Goal: Task Accomplishment & Management: Use online tool/utility

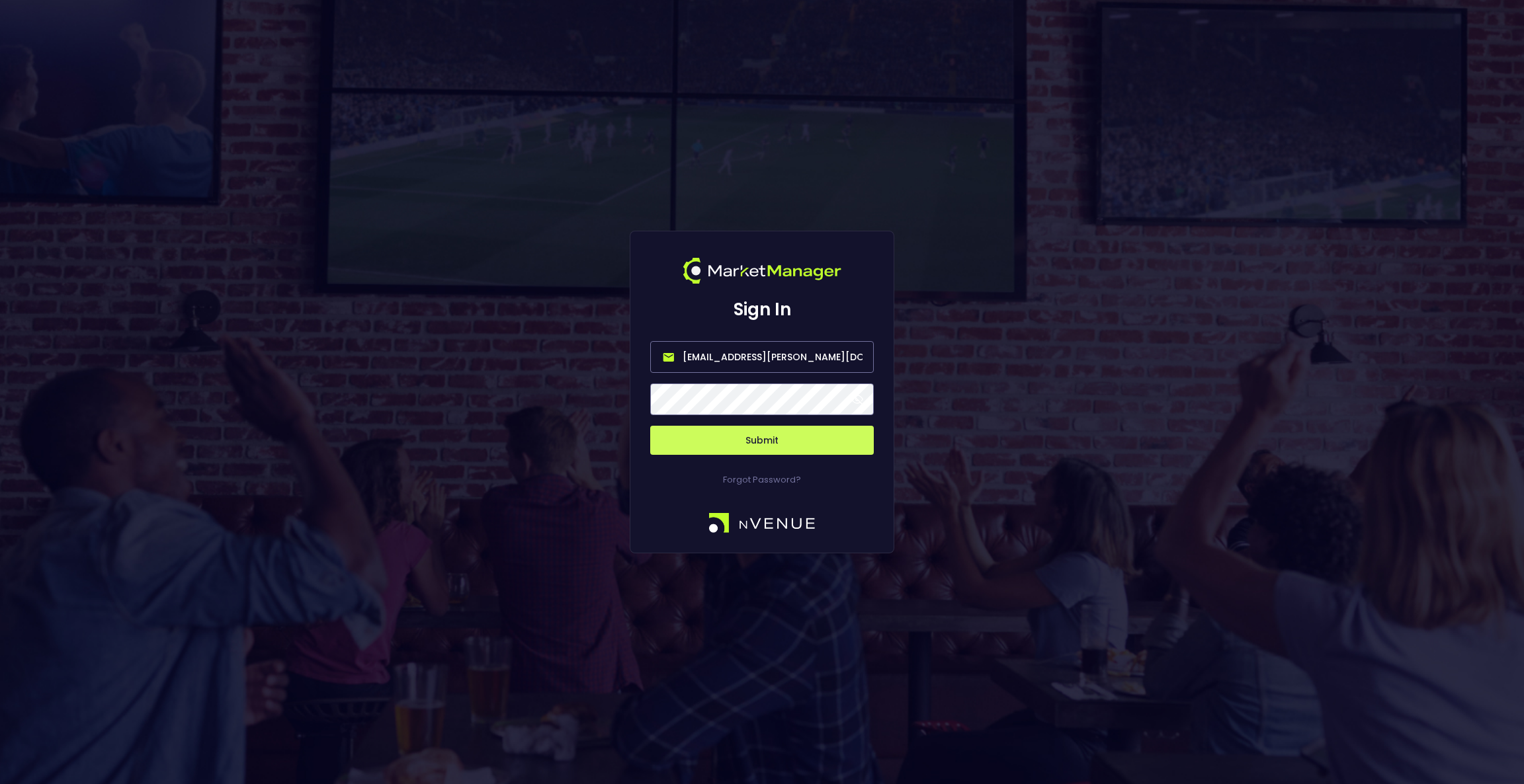
click at [728, 353] on input "[EMAIL_ADDRESS][PERSON_NAME][DOMAIN_NAME]" at bounding box center [762, 357] width 224 height 32
type input "s"
type input "[EMAIL_ADDRESS][DOMAIN_NAME]"
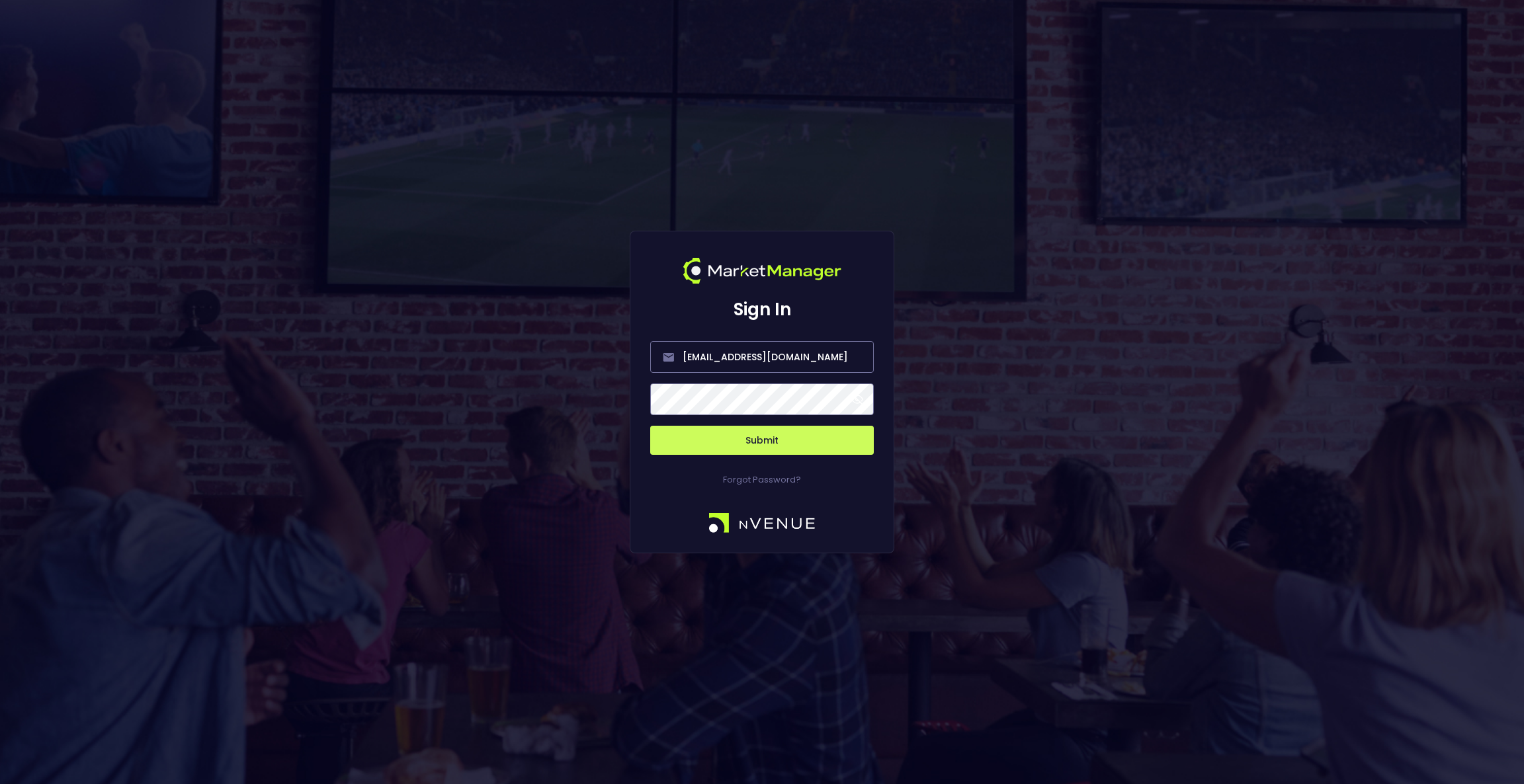
click at [807, 453] on button "Submit" at bounding box center [762, 440] width 224 height 29
click at [772, 440] on button "Submit" at bounding box center [762, 440] width 224 height 29
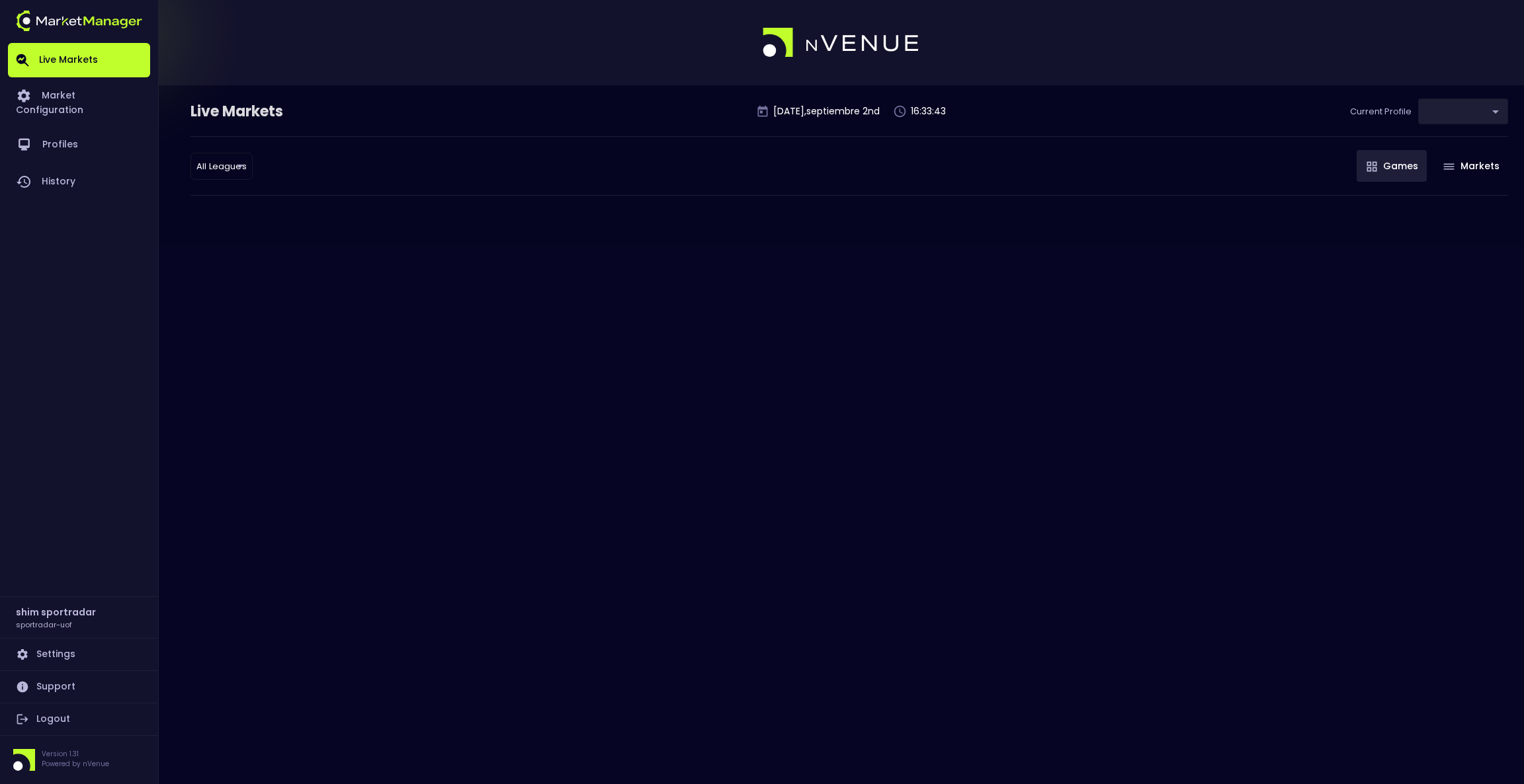
type input "496811f1-1123-4a06-af2f-6846d3f5a6e9"
click at [65, 130] on link "Profiles" at bounding box center [79, 145] width 142 height 37
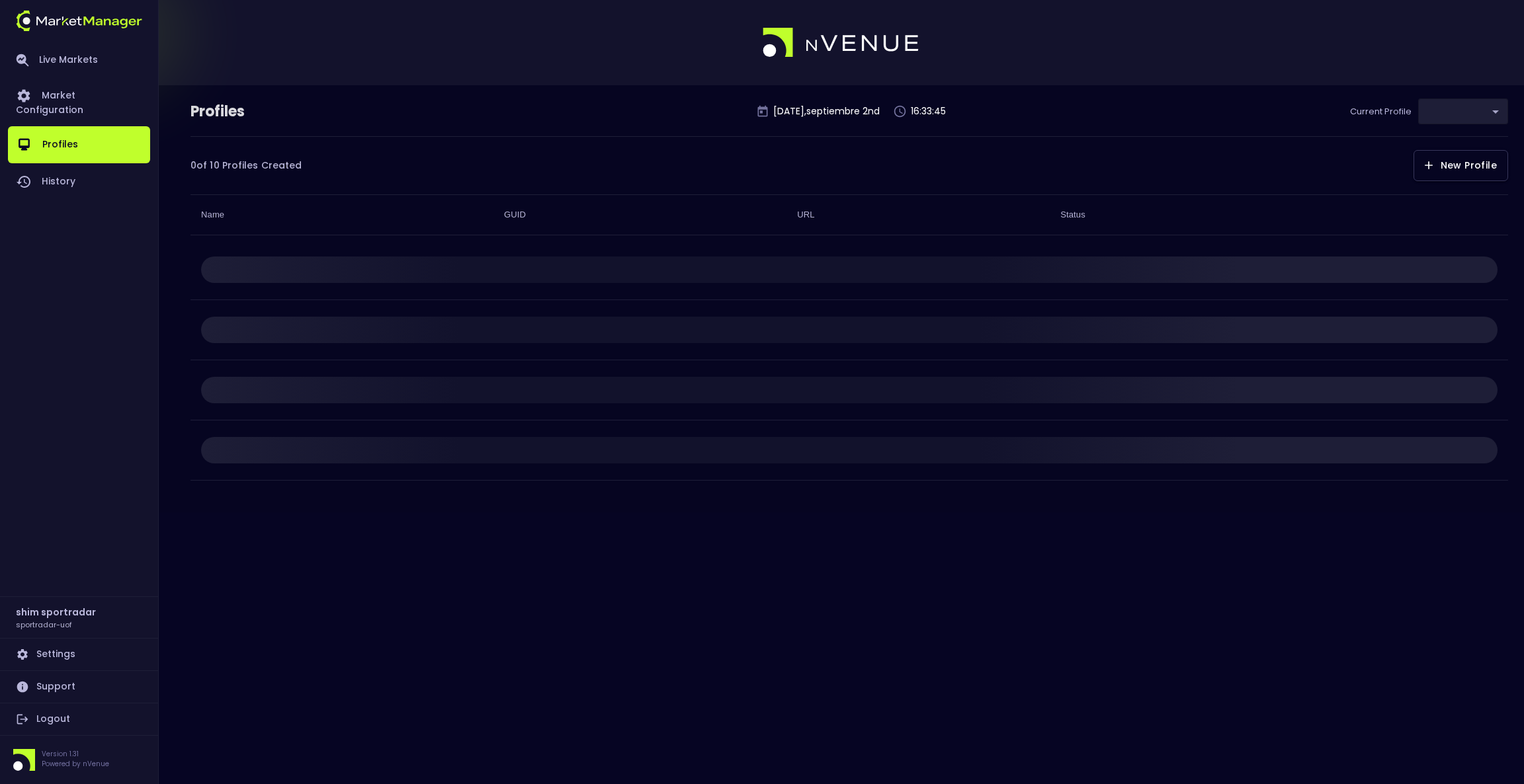
type input "496811f1-1123-4a06-af2f-6846d3f5a6e9"
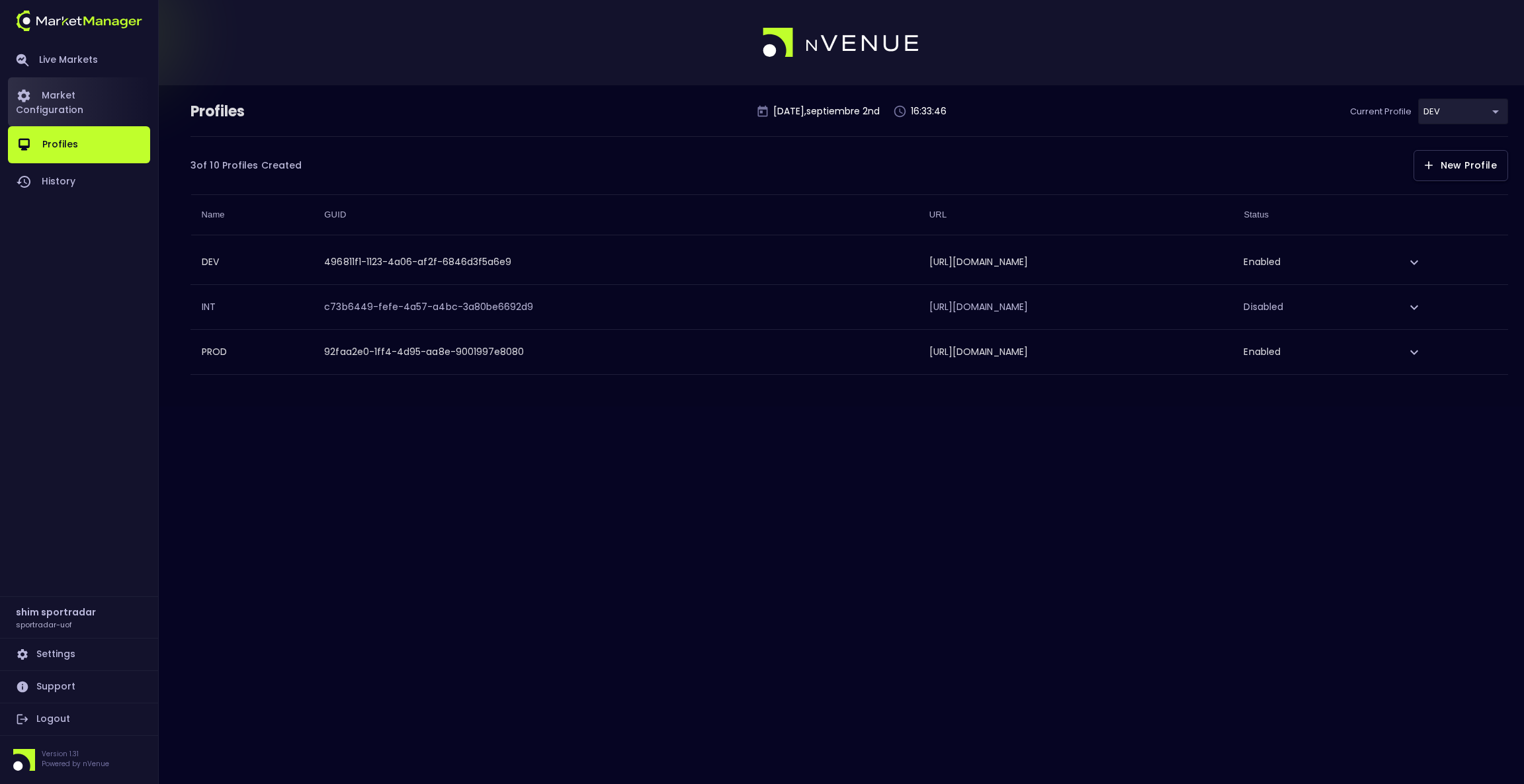
click at [75, 87] on link "Market Configuration" at bounding box center [79, 101] width 142 height 49
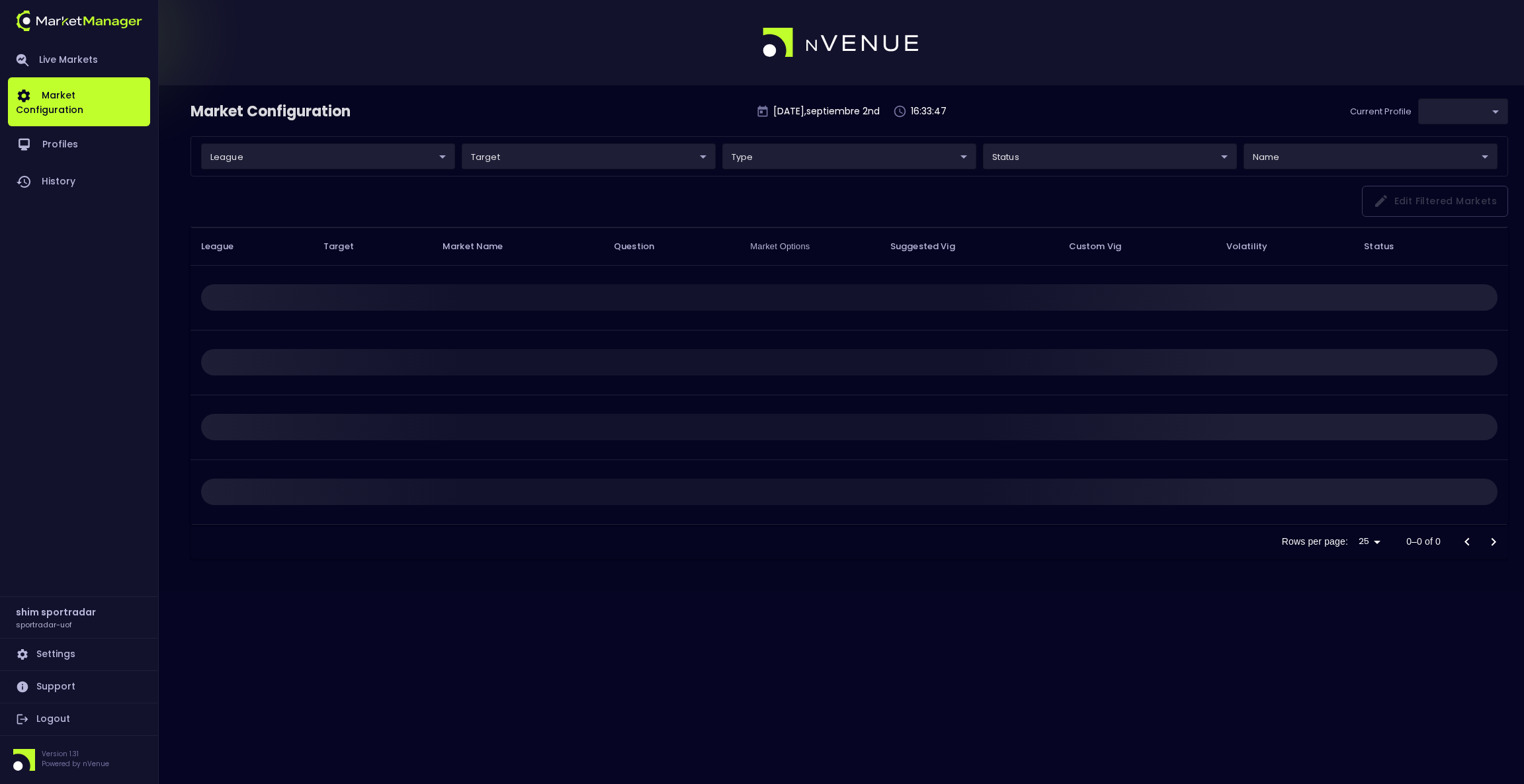
type input "496811f1-1123-4a06-af2f-6846d3f5a6e9"
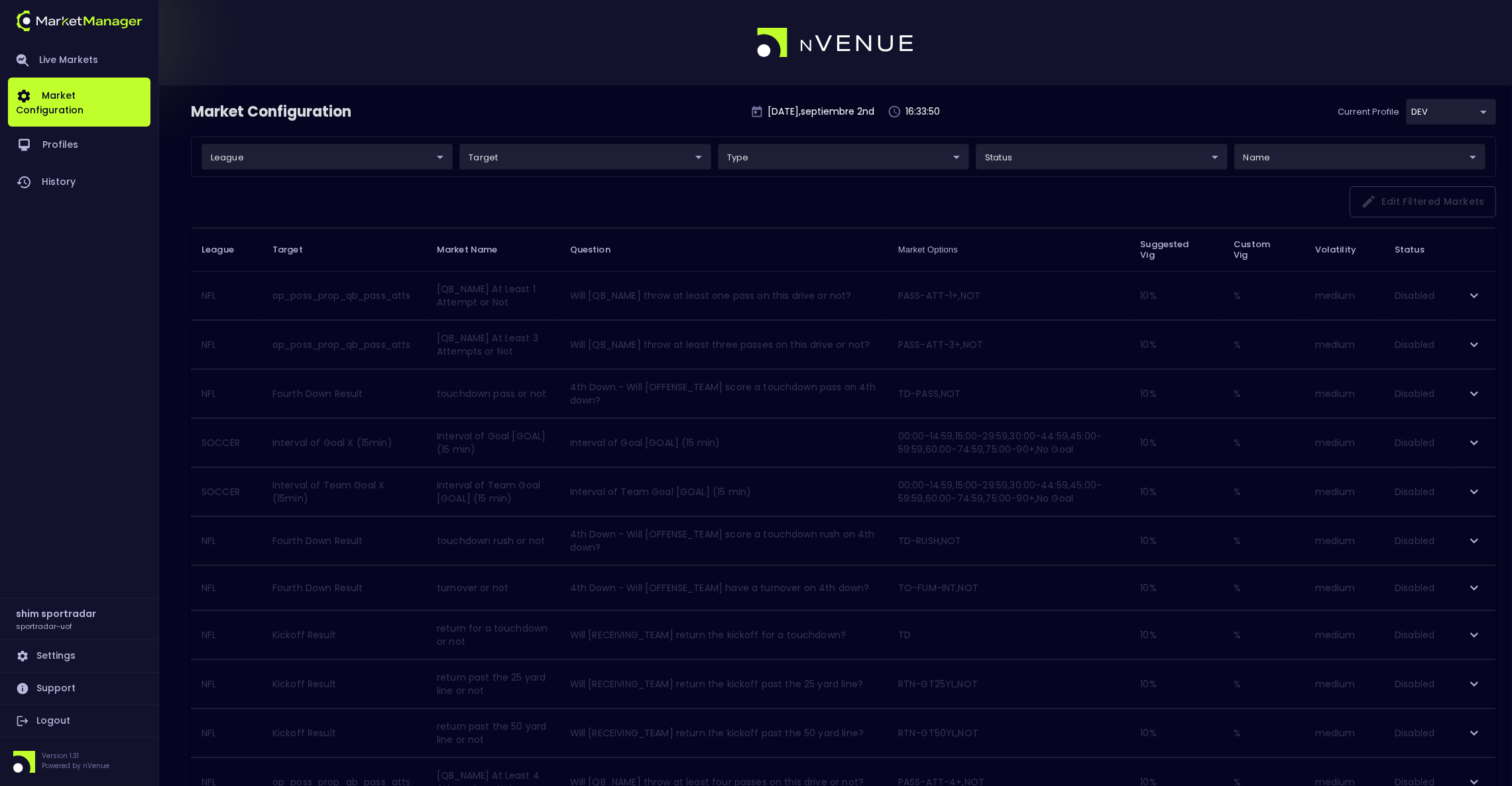
click at [379, 166] on body "Live Markets Market Configuration Profiles History shim sportradar sportradar-u…" at bounding box center [756, 783] width 1512 height 1567
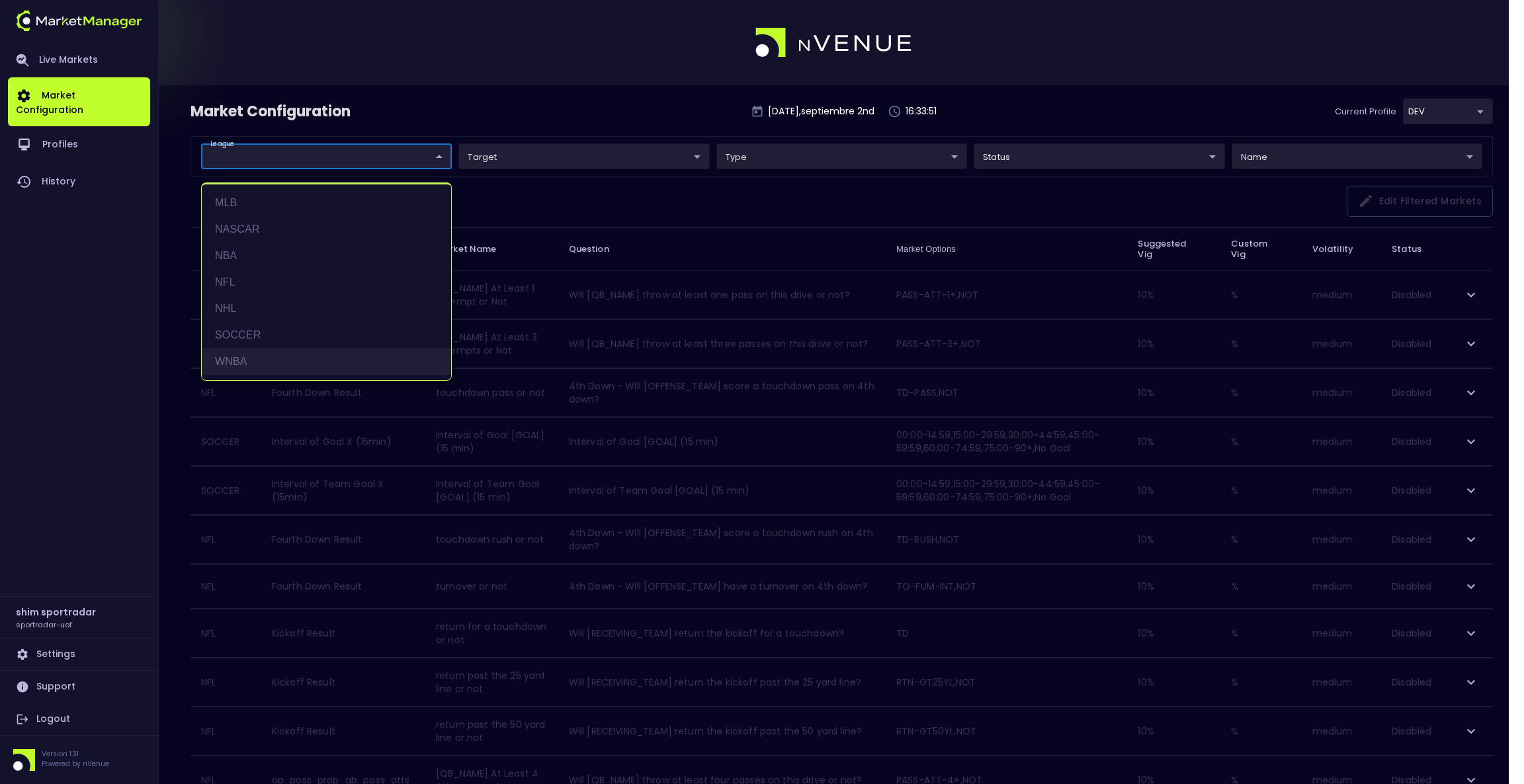
click at [252, 359] on li "WNBA" at bounding box center [326, 361] width 249 height 26
type input "WNBA"
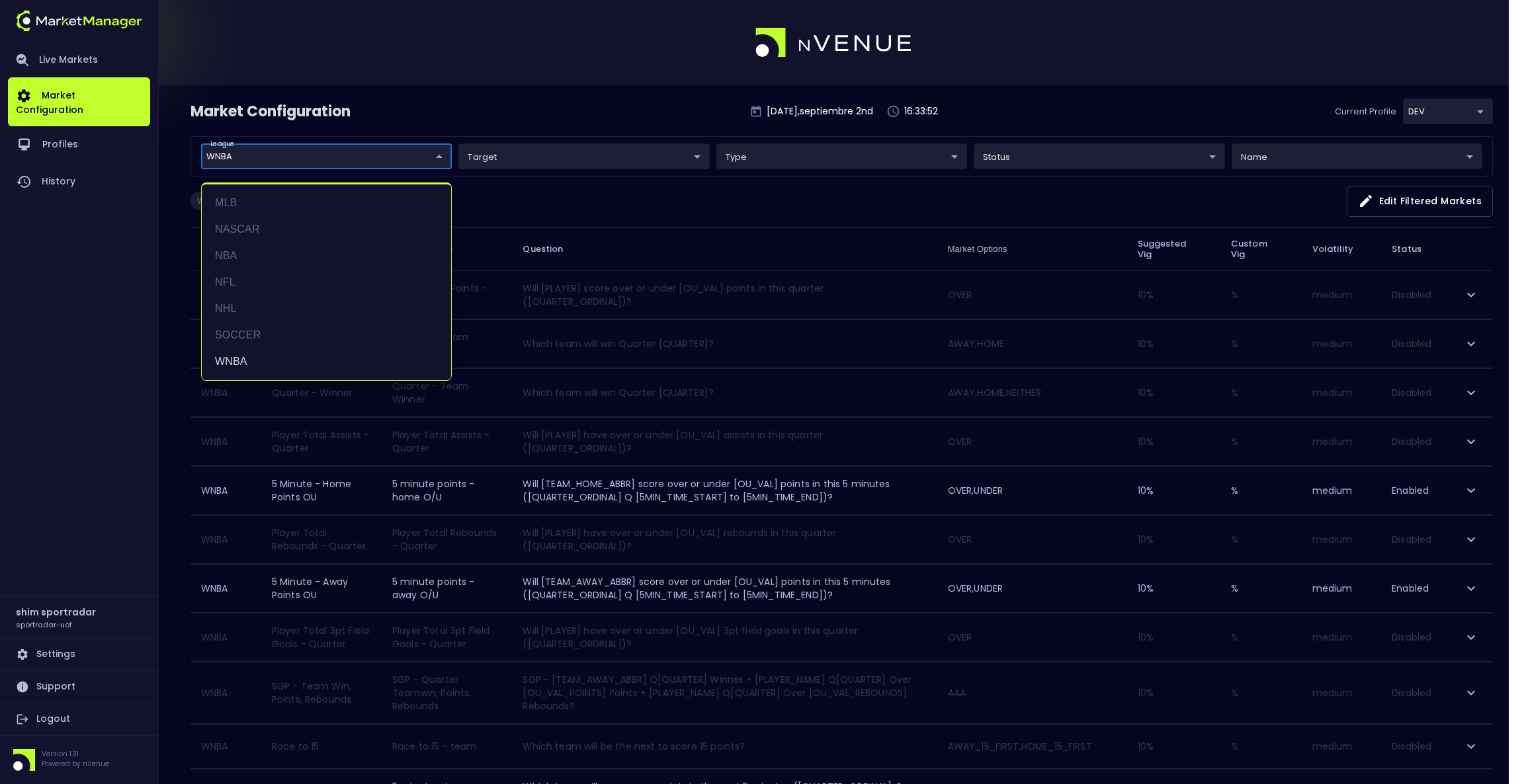
drag, startPoint x: 542, startPoint y: 206, endPoint x: 350, endPoint y: 79, distance: 230.2
click at [542, 206] on div at bounding box center [762, 392] width 1524 height 784
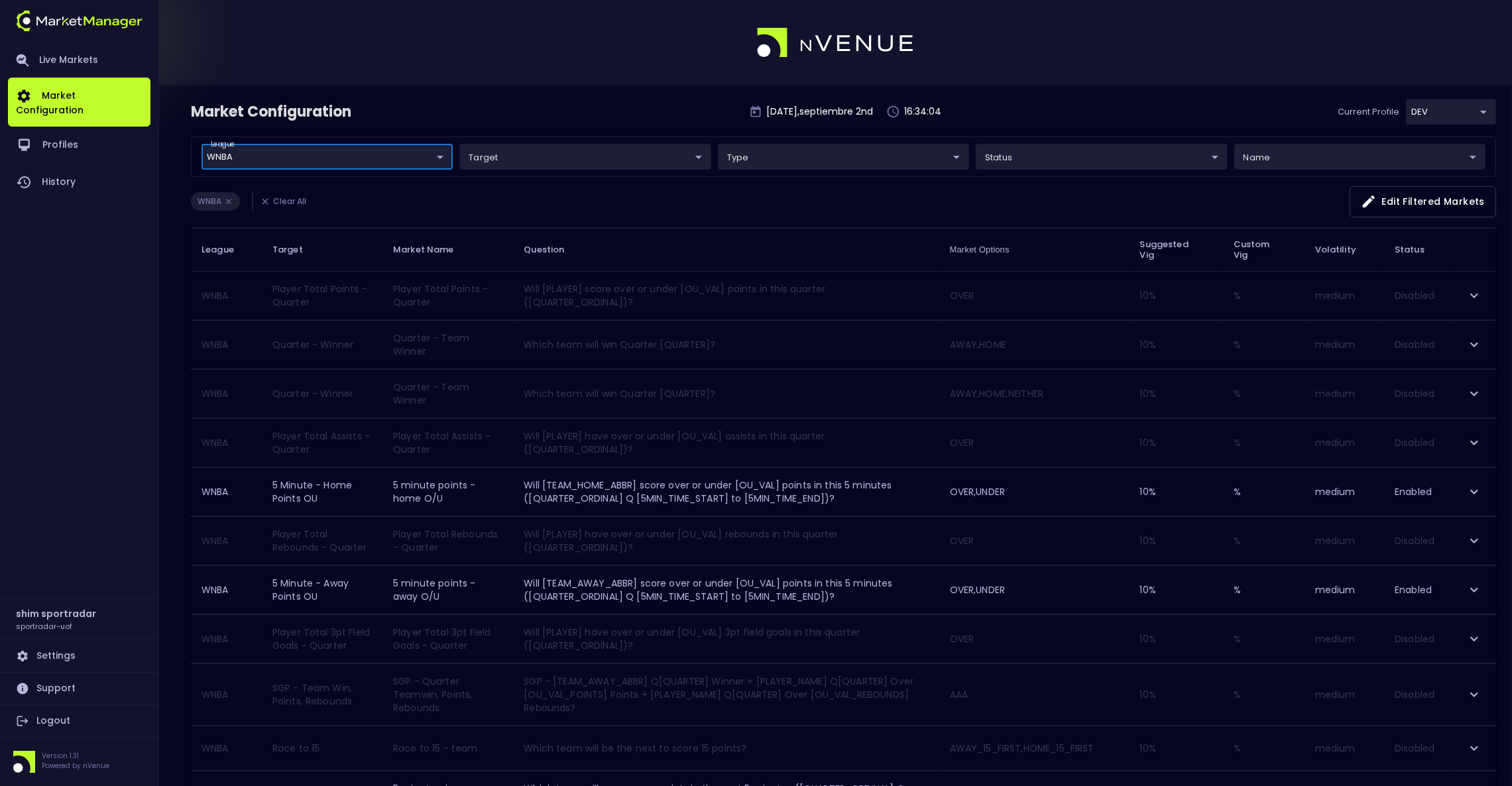
click at [567, 161] on body "Live Markets Market Configuration Profiles History shim sportradar sportradar-u…" at bounding box center [756, 622] width 1512 height 1243
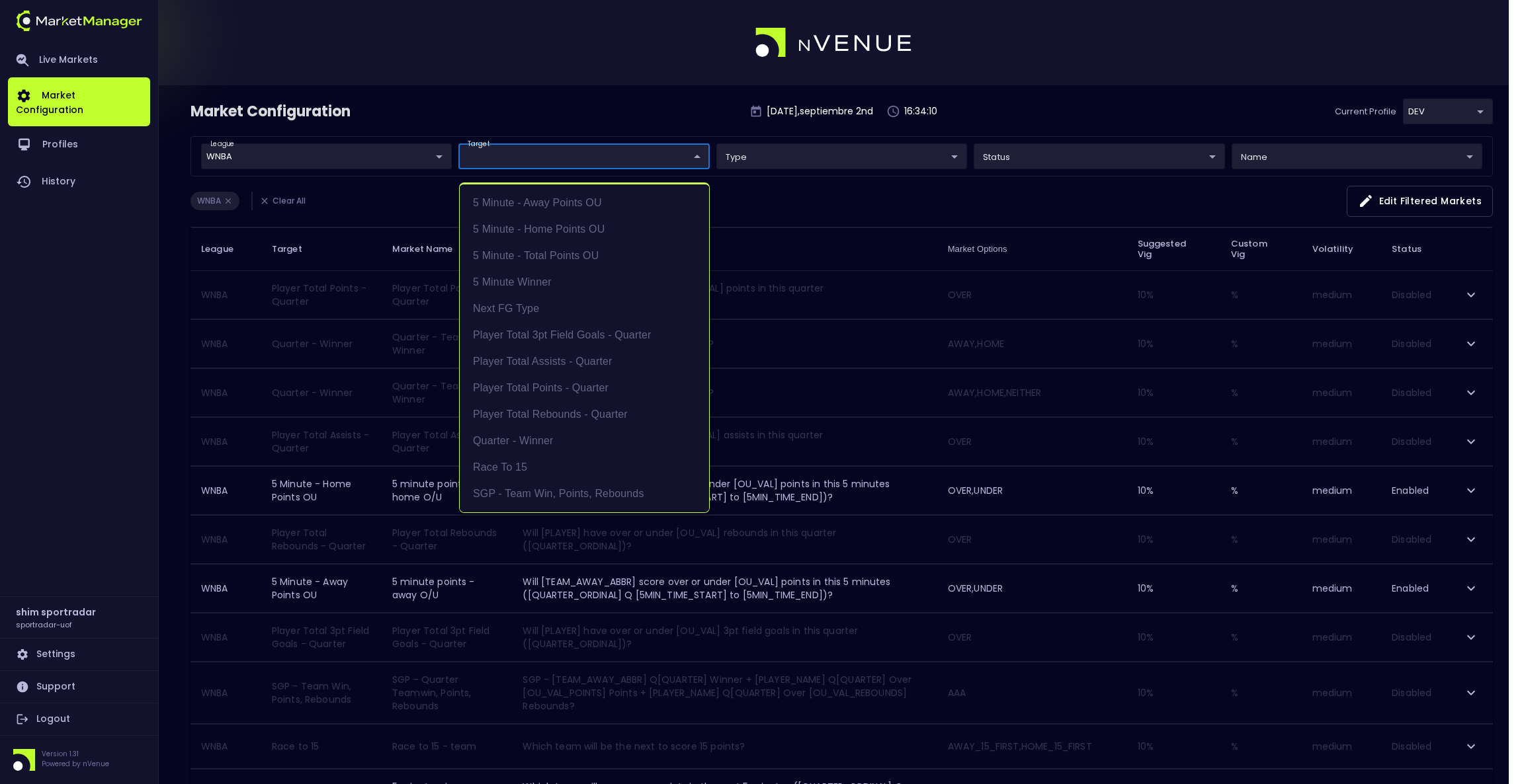
click at [630, 122] on div at bounding box center [762, 392] width 1524 height 784
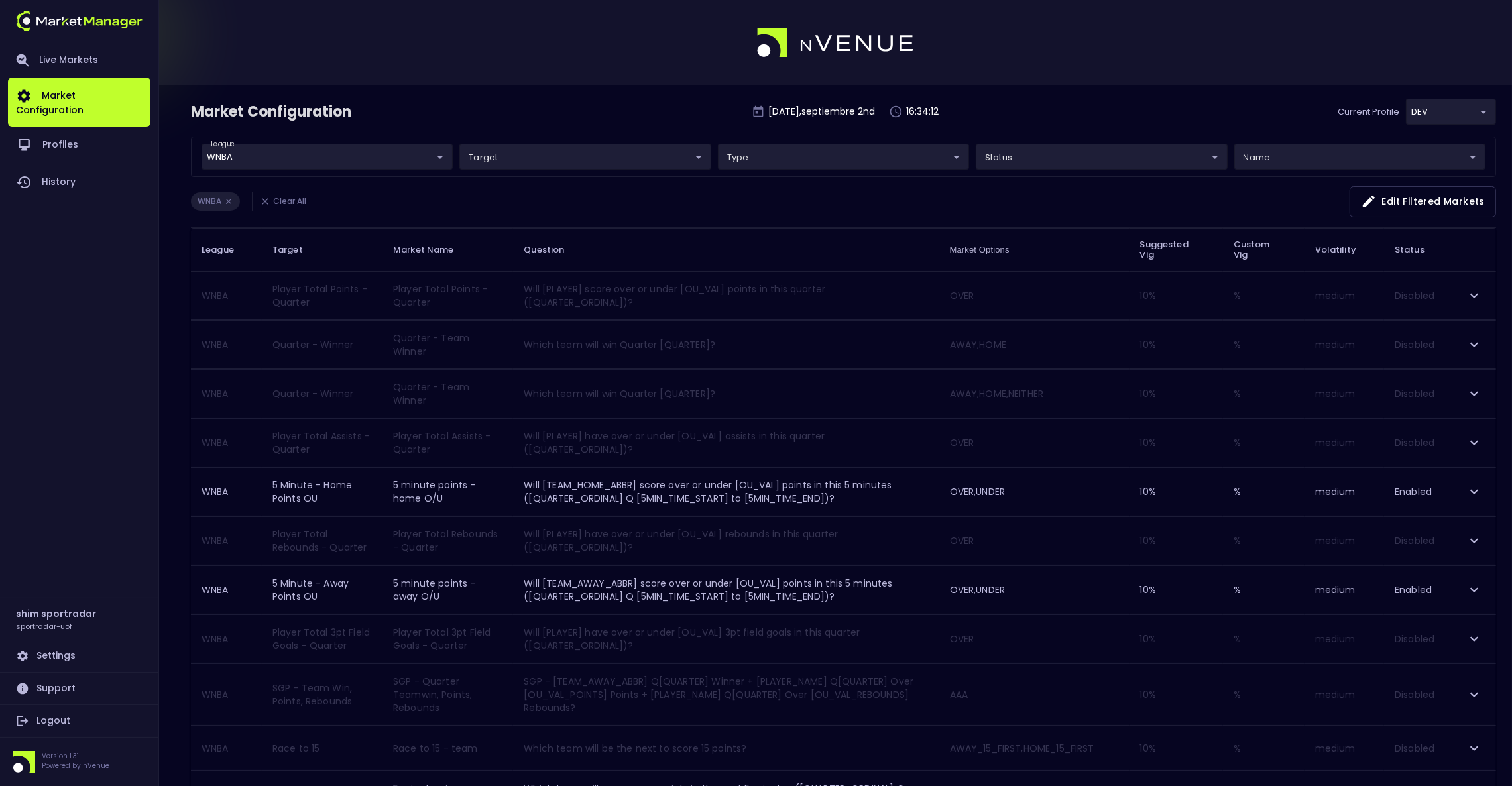
scroll to position [454, 0]
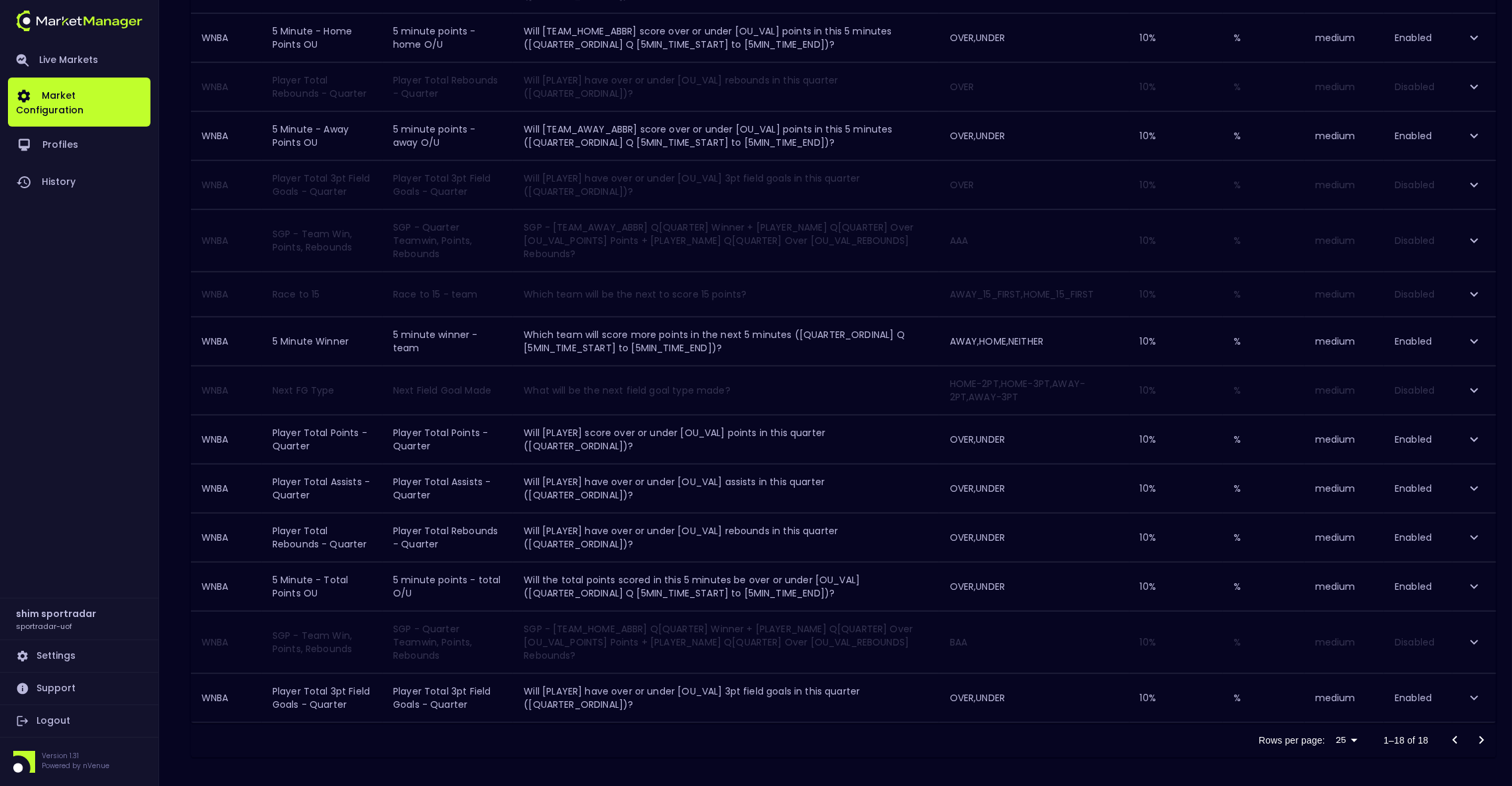
click at [1471, 392] on icon "expand row" at bounding box center [1474, 391] width 16 height 16
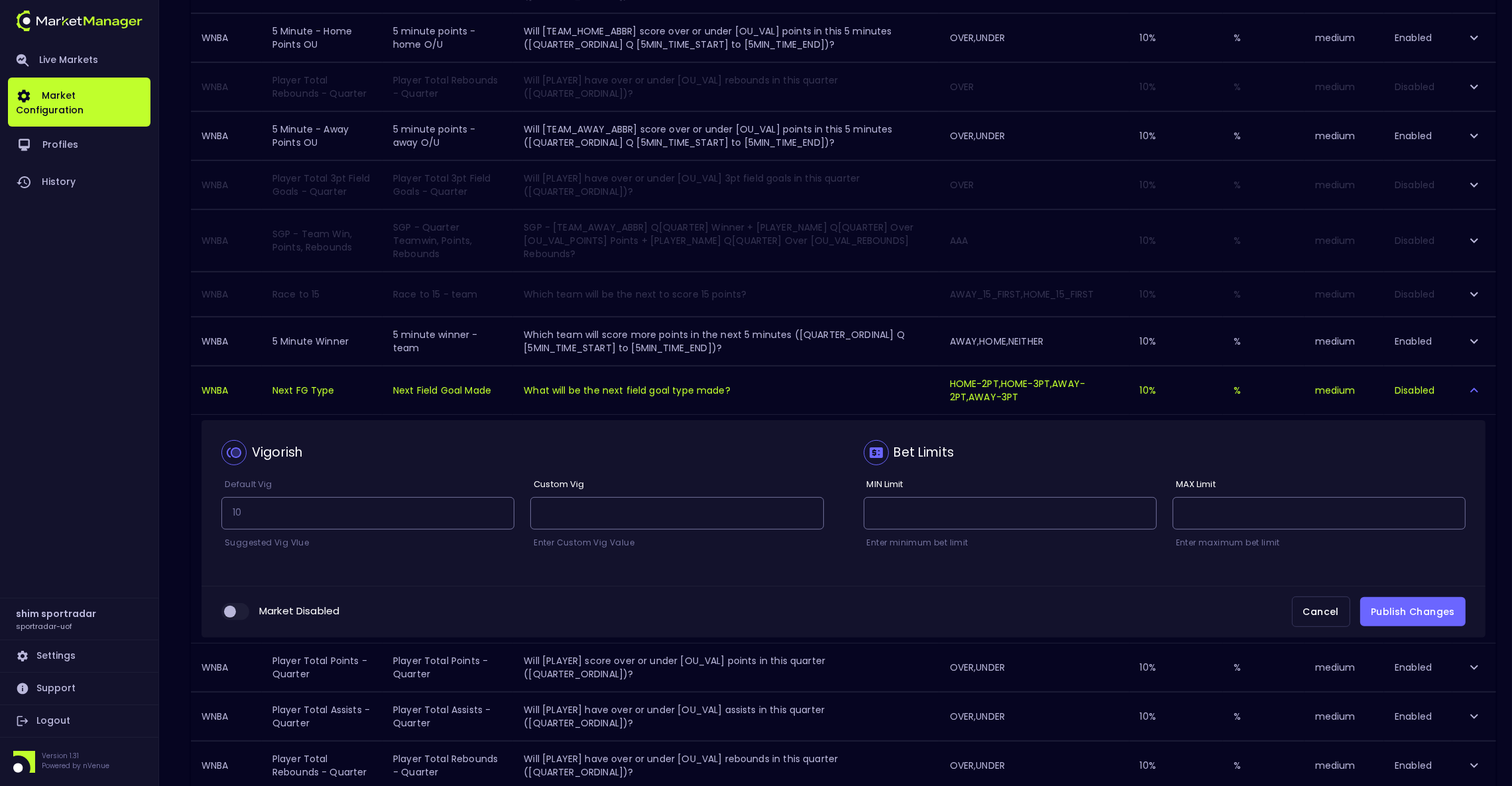
click at [1471, 392] on icon "expand row" at bounding box center [1474, 391] width 16 height 16
